Goal: Task Accomplishment & Management: Manage account settings

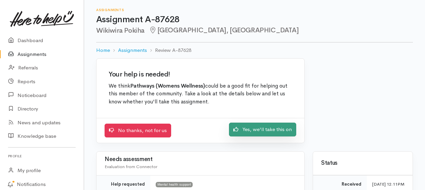
click at [264, 127] on link "Yes, we'll take this on" at bounding box center [262, 129] width 67 height 14
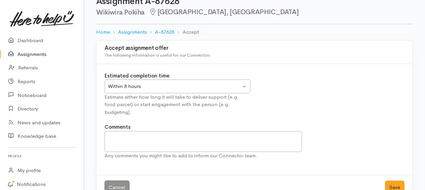
scroll to position [28, 0]
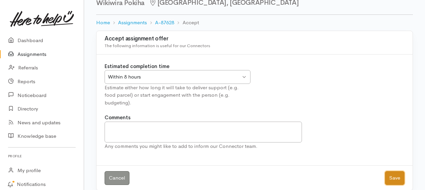
click at [398, 171] on button "Save" at bounding box center [394, 178] width 19 height 14
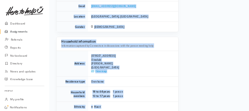
scroll to position [598, 0]
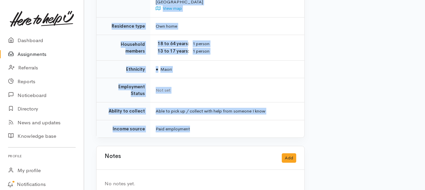
drag, startPoint x: 165, startPoint y: 62, endPoint x: 226, endPoint y: 109, distance: 76.2
drag, startPoint x: 226, startPoint y: 109, endPoint x: 207, endPoint y: 91, distance: 25.4
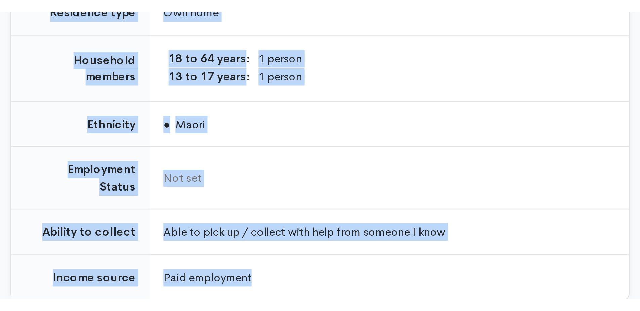
scroll to position [407, 0]
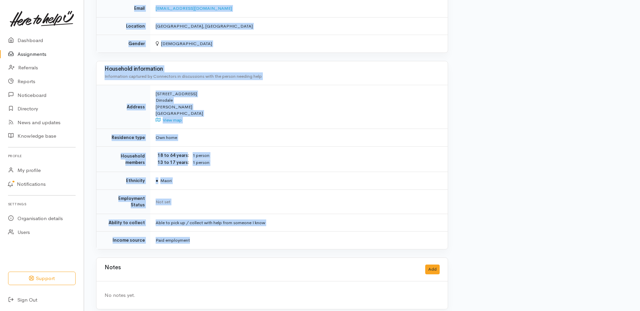
click at [336, 115] on div "120 Rifle Range Road Dinsdale Hamilton New Zealand View map" at bounding box center [298, 106] width 284 height 33
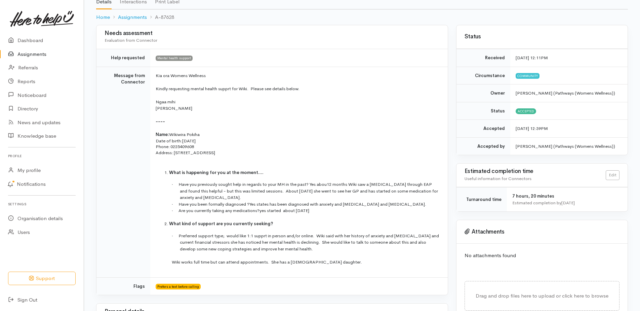
scroll to position [37, 0]
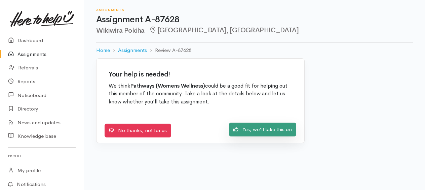
click at [261, 130] on link "Yes, we'll take this on" at bounding box center [262, 129] width 67 height 14
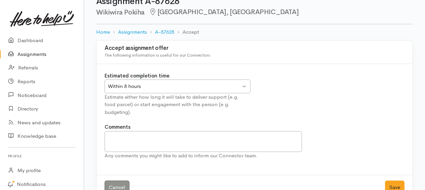
scroll to position [28, 0]
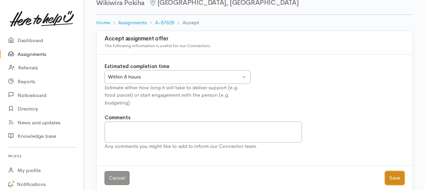
click at [397, 171] on button "Save" at bounding box center [394, 178] width 19 height 14
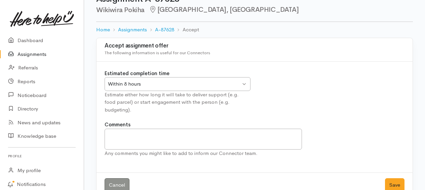
scroll to position [28, 0]
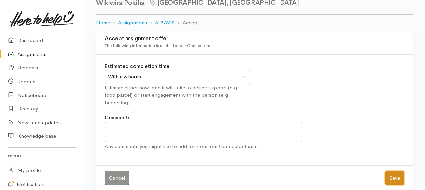
click at [393, 171] on button "Save" at bounding box center [394, 178] width 19 height 14
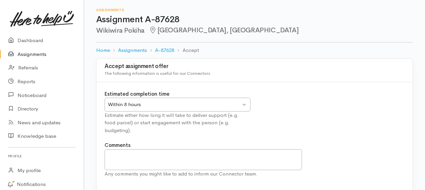
scroll to position [28, 0]
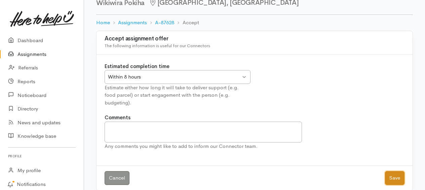
click at [399, 171] on button "Save" at bounding box center [394, 178] width 19 height 14
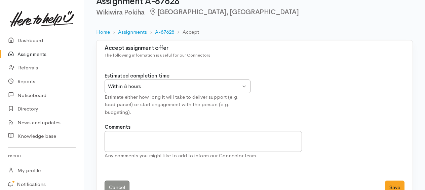
scroll to position [28, 0]
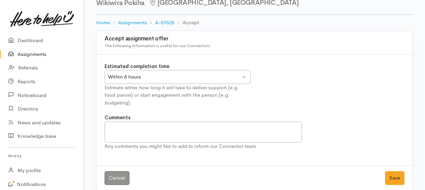
click at [47, 56] on link "Assignments" at bounding box center [42, 54] width 84 height 14
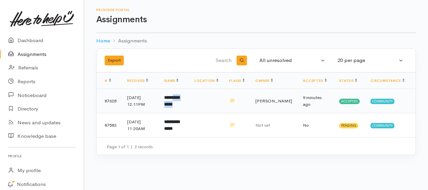
drag, startPoint x: 183, startPoint y: 100, endPoint x: 184, endPoint y: 103, distance: 3.8
click at [184, 103] on td "**********" at bounding box center [174, 101] width 30 height 24
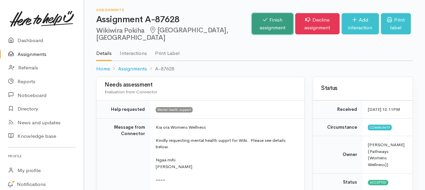
click at [252, 21] on link "Finish assignment" at bounding box center [272, 23] width 41 height 21
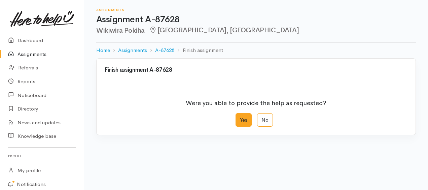
click at [246, 121] on label "Yes" at bounding box center [243, 120] width 16 height 14
click at [240, 117] on input "Yes" at bounding box center [237, 115] width 4 height 4
radio input "true"
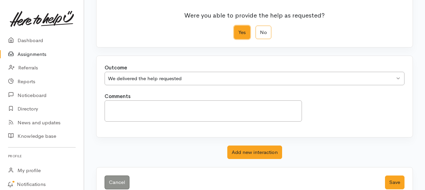
scroll to position [101, 0]
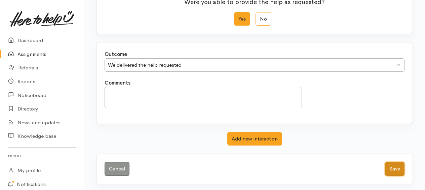
click at [399, 165] on button "Save" at bounding box center [394, 169] width 19 height 14
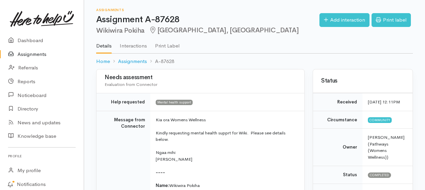
click at [46, 55] on link "Assignments" at bounding box center [42, 54] width 84 height 14
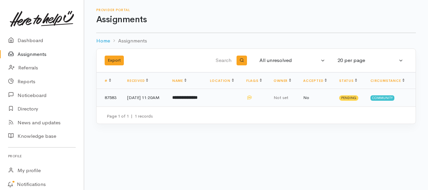
click at [194, 96] on b "**********" at bounding box center [184, 97] width 25 height 4
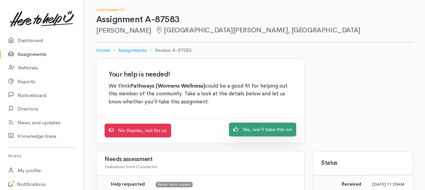
click at [249, 132] on link "Yes, we'll take this on" at bounding box center [262, 129] width 67 height 14
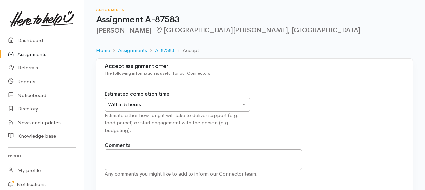
scroll to position [28, 0]
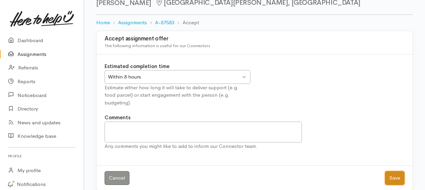
click at [400, 171] on button "Save" at bounding box center [394, 178] width 19 height 14
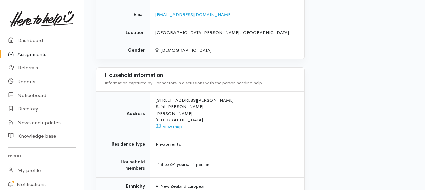
scroll to position [567, 0]
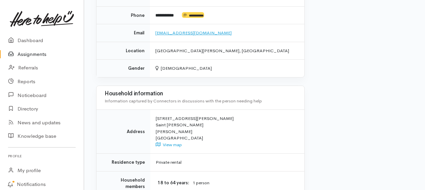
click at [184, 36] on link "[EMAIL_ADDRESS][DOMAIN_NAME]" at bounding box center [193, 33] width 76 height 6
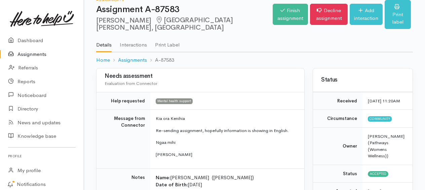
scroll to position [0, 0]
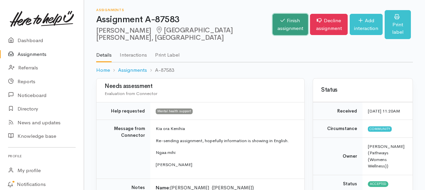
click at [273, 25] on link "Finish assignment" at bounding box center [290, 24] width 35 height 21
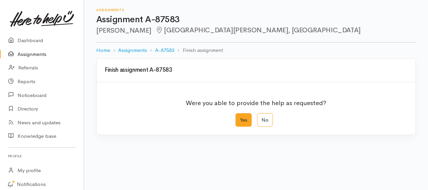
click at [245, 119] on label "Yes" at bounding box center [243, 120] width 16 height 14
click at [240, 117] on input "Yes" at bounding box center [237, 115] width 4 height 4
radio input "true"
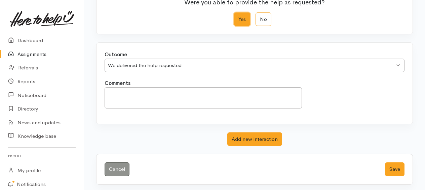
scroll to position [101, 0]
click at [388, 167] on button "Save" at bounding box center [394, 169] width 19 height 14
